Goal: Navigation & Orientation: Find specific page/section

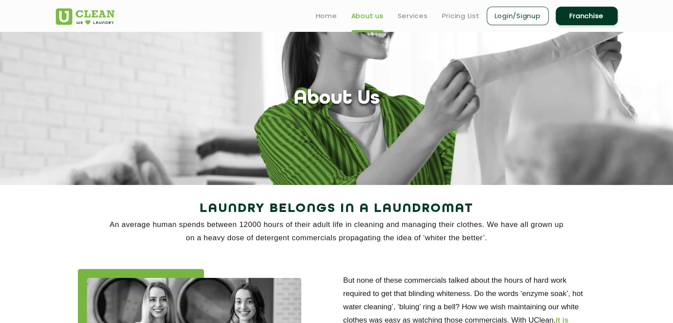
scroll to position [1, 0]
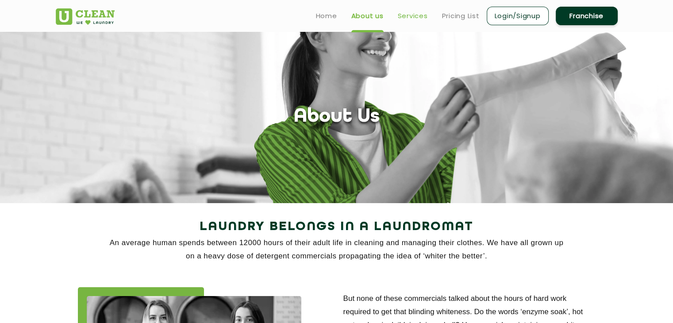
click at [412, 16] on link "Services" at bounding box center [413, 16] width 30 height 11
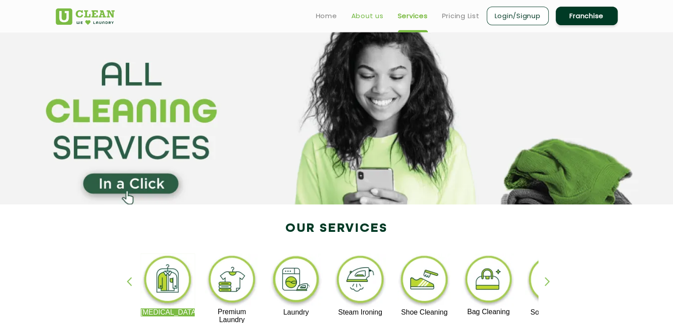
click at [370, 16] on link "About us" at bounding box center [367, 16] width 32 height 11
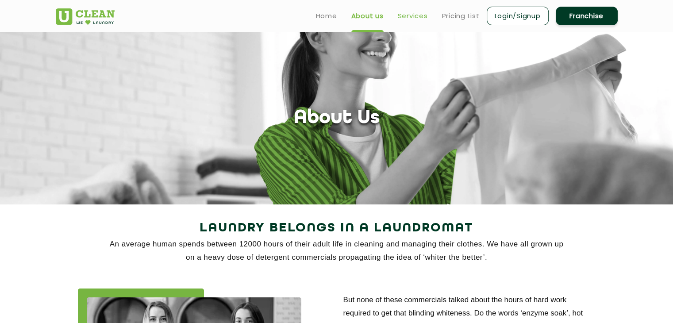
click at [398, 16] on link "Services" at bounding box center [413, 16] width 30 height 11
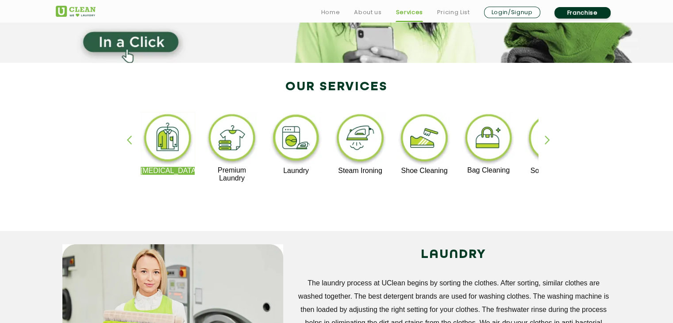
scroll to position [142, 0]
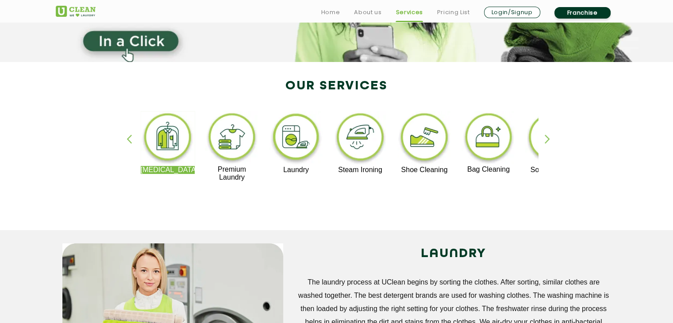
click at [130, 140] on div "button" at bounding box center [132, 146] width 13 height 24
click at [545, 144] on div "button" at bounding box center [550, 146] width 13 height 24
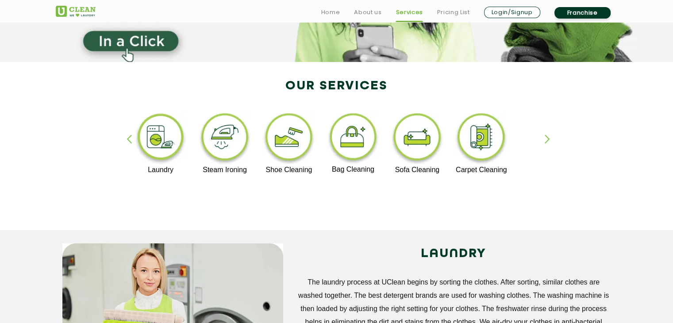
click at [545, 144] on div "button" at bounding box center [550, 146] width 13 height 24
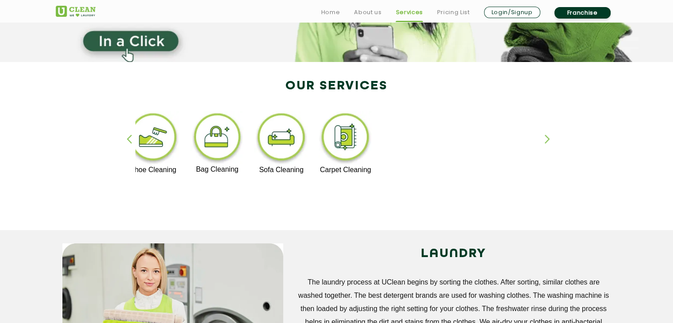
click at [550, 138] on div "button" at bounding box center [550, 146] width 13 height 24
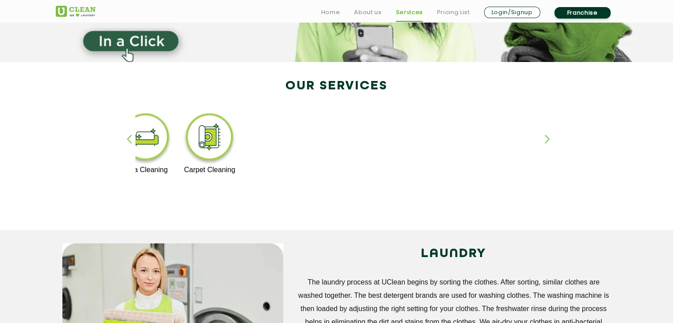
click at [550, 138] on div "button" at bounding box center [550, 146] width 13 height 24
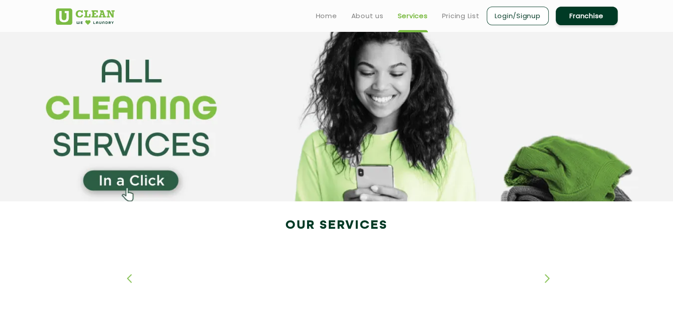
scroll to position [0, 0]
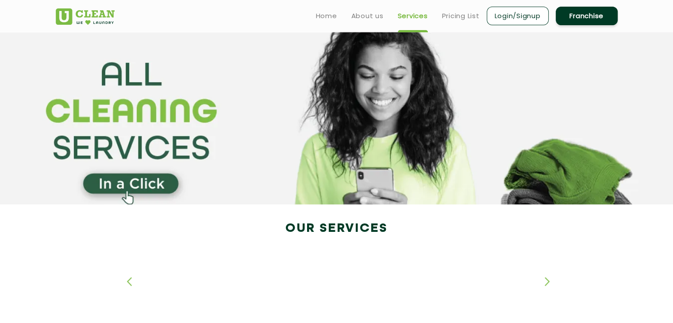
click at [359, 23] on ul "Home About us Services Pricing List Login/Signup Franchise" at bounding box center [463, 15] width 309 height 21
click at [358, 17] on link "About us" at bounding box center [367, 16] width 32 height 11
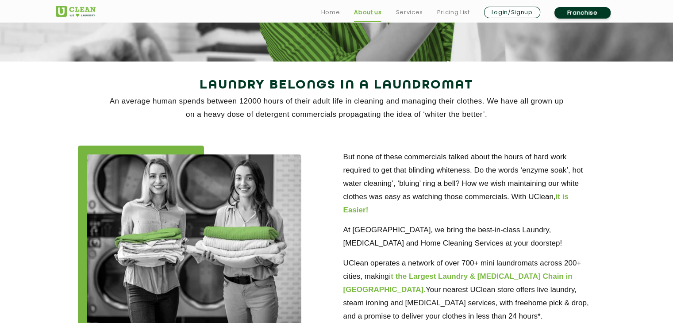
scroll to position [153, 0]
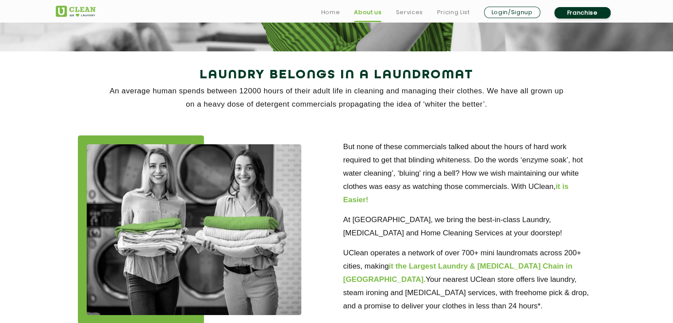
click at [330, 188] on div at bounding box center [203, 229] width 265 height 188
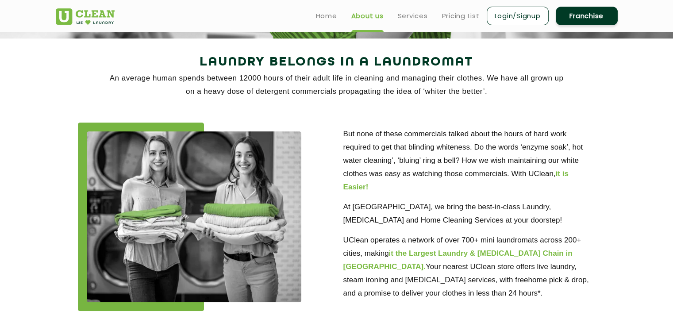
scroll to position [163, 0]
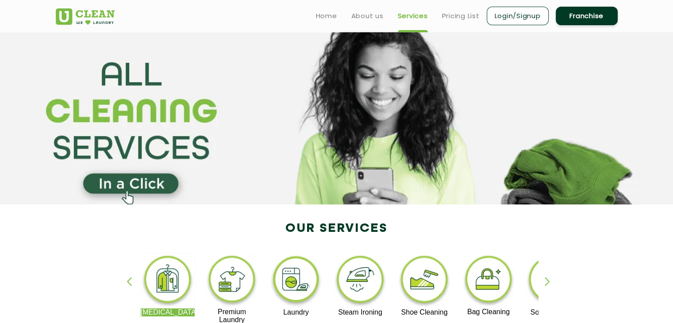
click at [80, 18] on img at bounding box center [85, 16] width 59 height 16
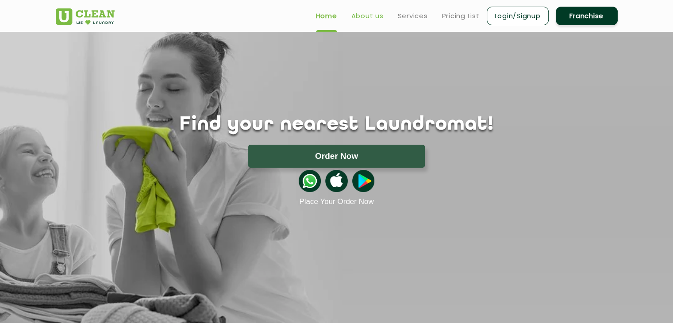
click at [366, 16] on link "About us" at bounding box center [367, 16] width 32 height 11
